Goal: Check status: Verify the current state of an ongoing process or item

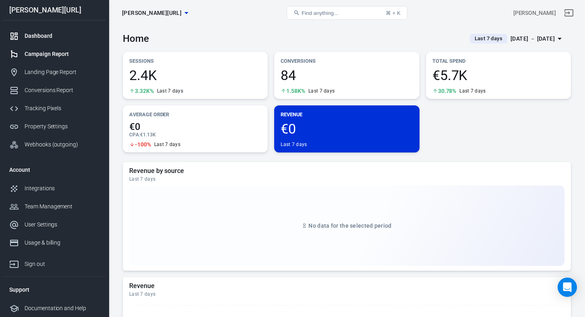
click at [49, 59] on link "Campaign Report" at bounding box center [54, 54] width 103 height 18
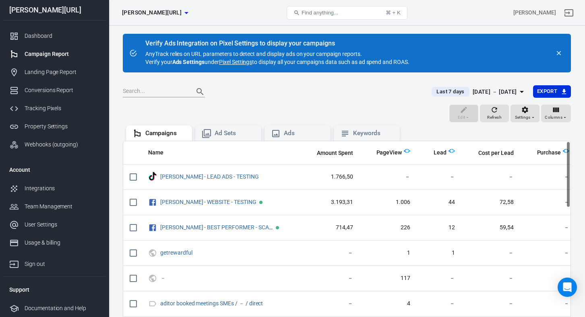
click at [473, 87] on div "[DATE] － [DATE]" at bounding box center [495, 92] width 44 height 10
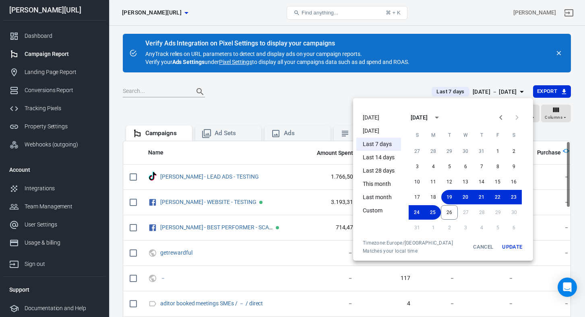
click at [382, 120] on li "[DATE]" at bounding box center [378, 117] width 45 height 13
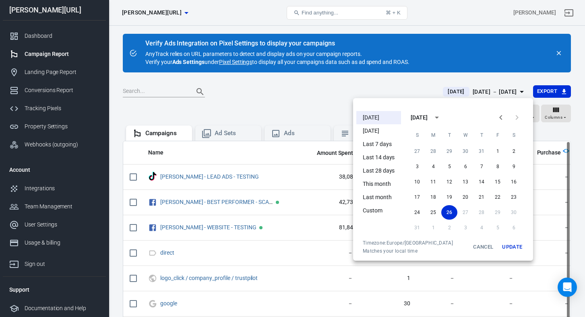
click at [516, 248] on button "Update" at bounding box center [512, 247] width 26 height 14
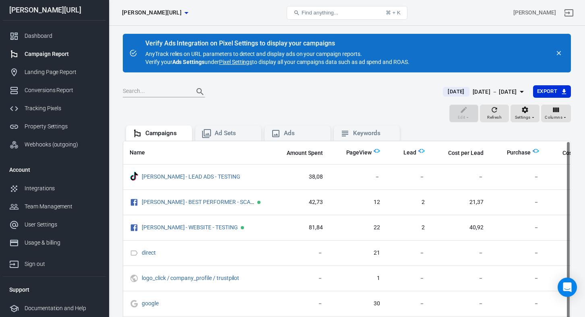
scroll to position [0, 58]
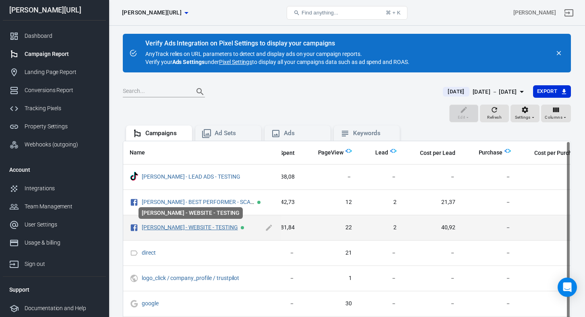
click at [209, 228] on link "[PERSON_NAME] - WEBSITE - TESTING" at bounding box center [190, 227] width 96 height 6
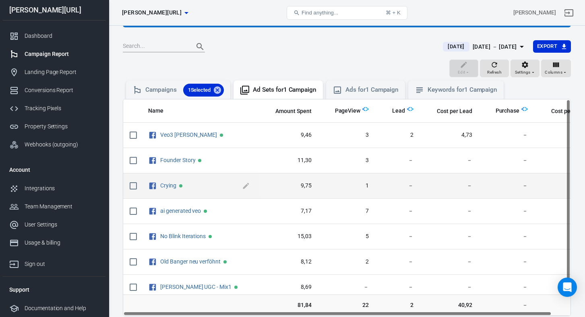
scroll to position [45, 0]
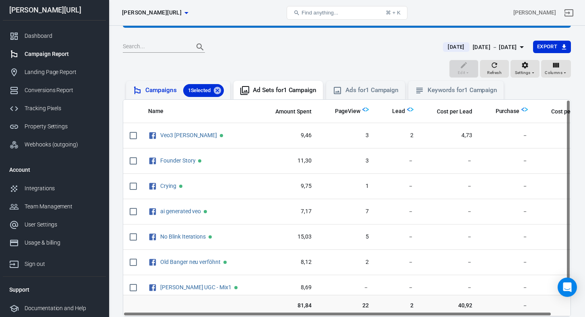
click at [152, 89] on div "Campaigns 1 Selected" at bounding box center [184, 90] width 79 height 13
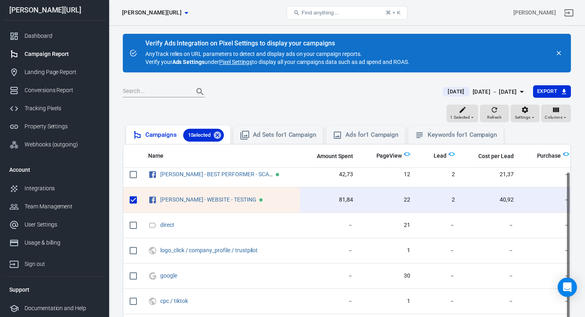
scroll to position [95, 0]
